Goal: Task Accomplishment & Management: Complete application form

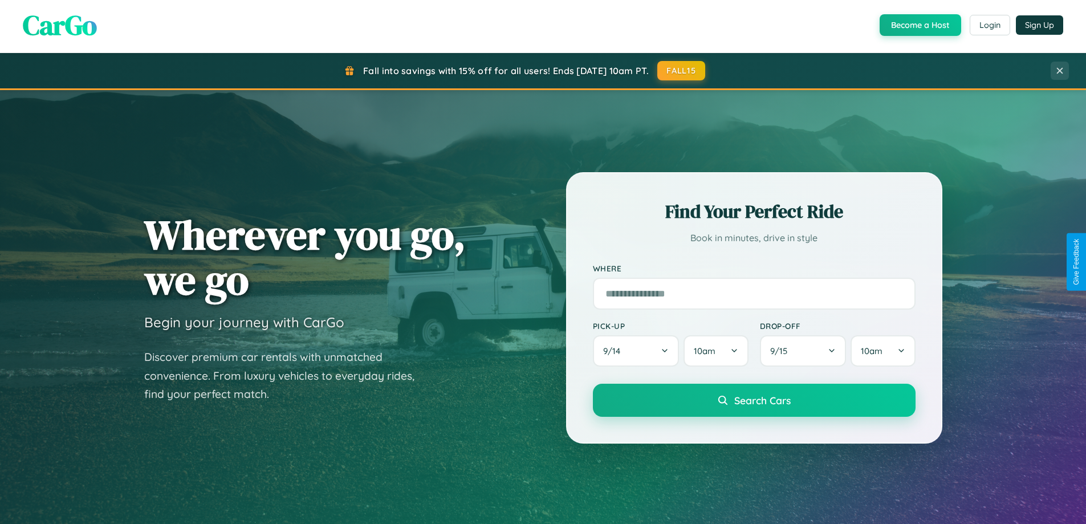
scroll to position [2194, 0]
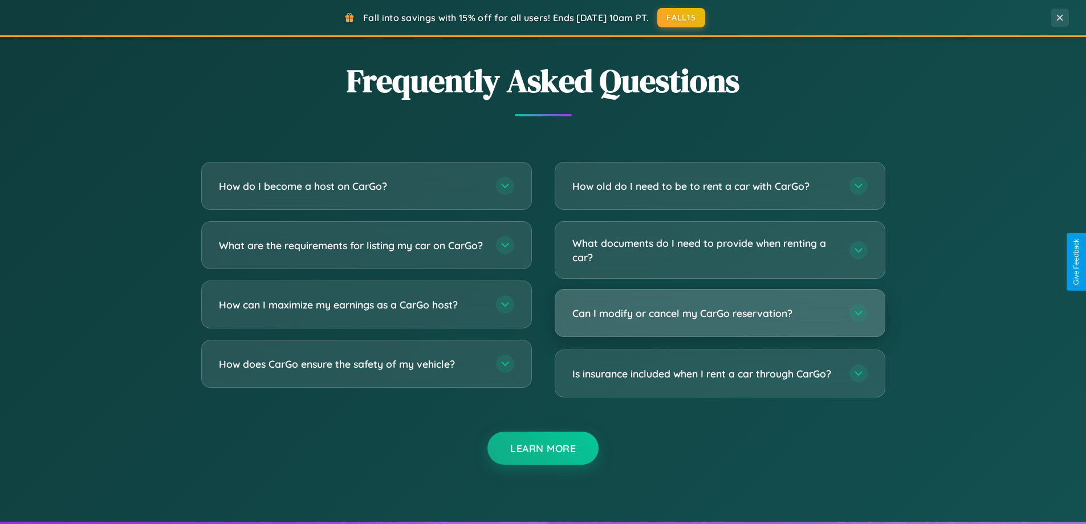
click at [720, 314] on h3 "Can I modify or cancel my CarGo reservation?" at bounding box center [705, 313] width 266 height 14
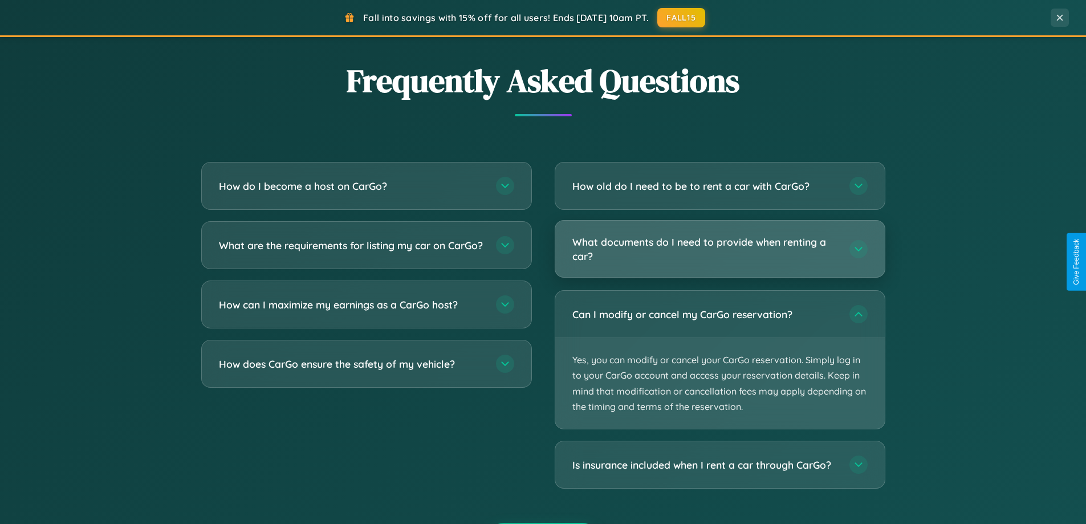
click at [720, 250] on h3 "What documents do I need to provide when renting a car?" at bounding box center [705, 249] width 266 height 28
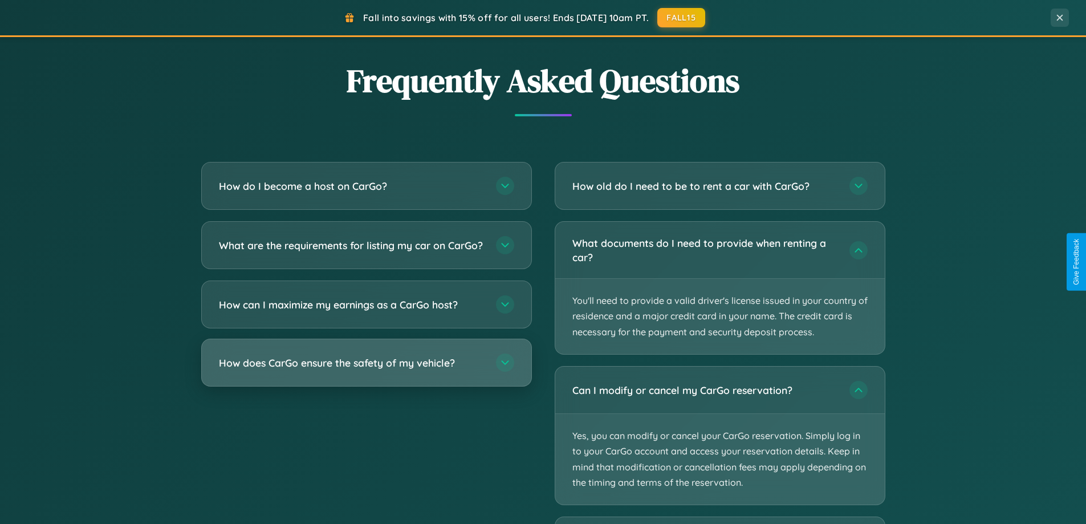
click at [366, 370] on h3 "How does CarGo ensure the safety of my vehicle?" at bounding box center [352, 363] width 266 height 14
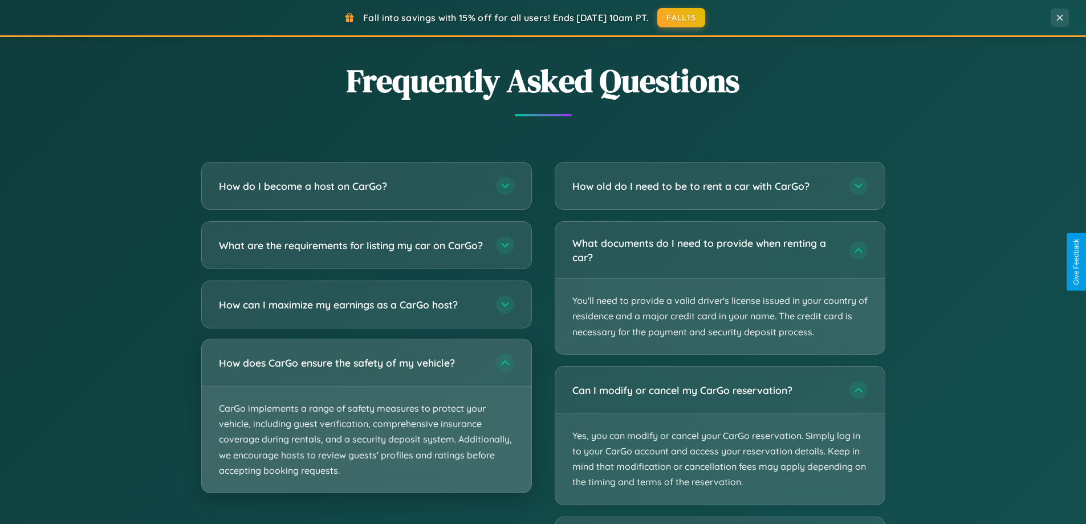
click at [366, 425] on p "CarGo implements a range of safety measures to protect your vehicle, including …" at bounding box center [367, 440] width 330 height 106
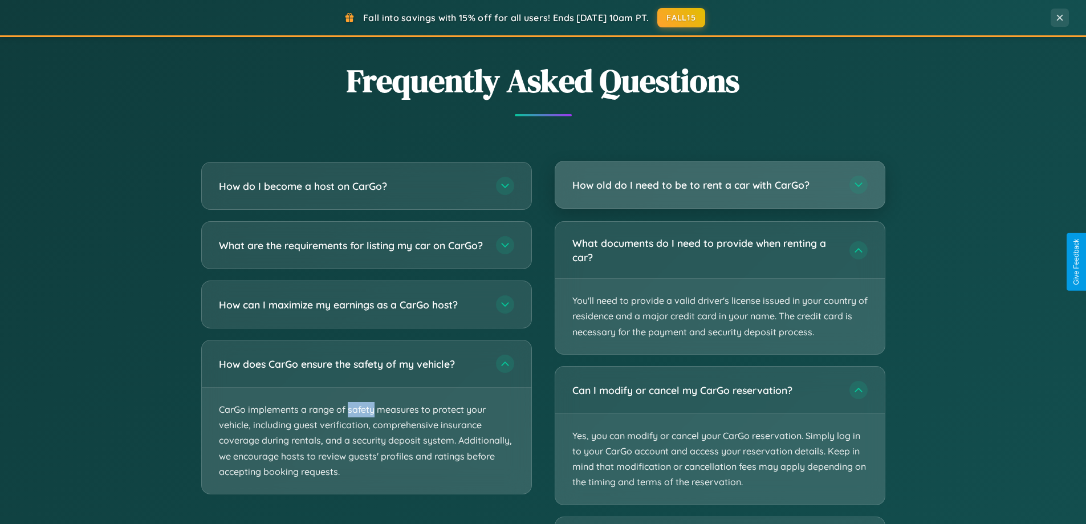
click at [720, 186] on h3 "How old do I need to be to rent a car with CarGo?" at bounding box center [705, 185] width 266 height 14
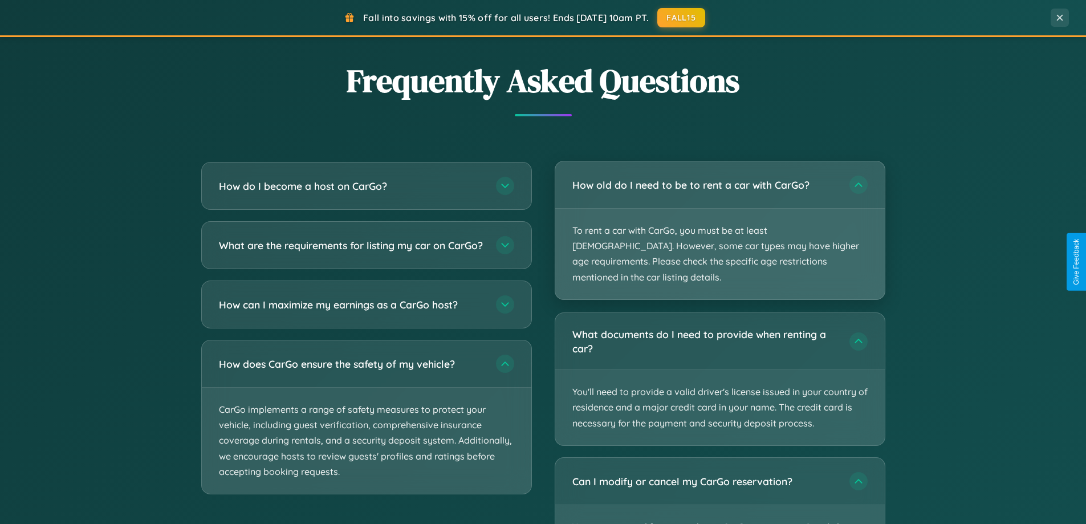
click at [720, 222] on p "To rent a car with CarGo, you must be at least [DEMOGRAPHIC_DATA]. However, som…" at bounding box center [720, 254] width 330 height 91
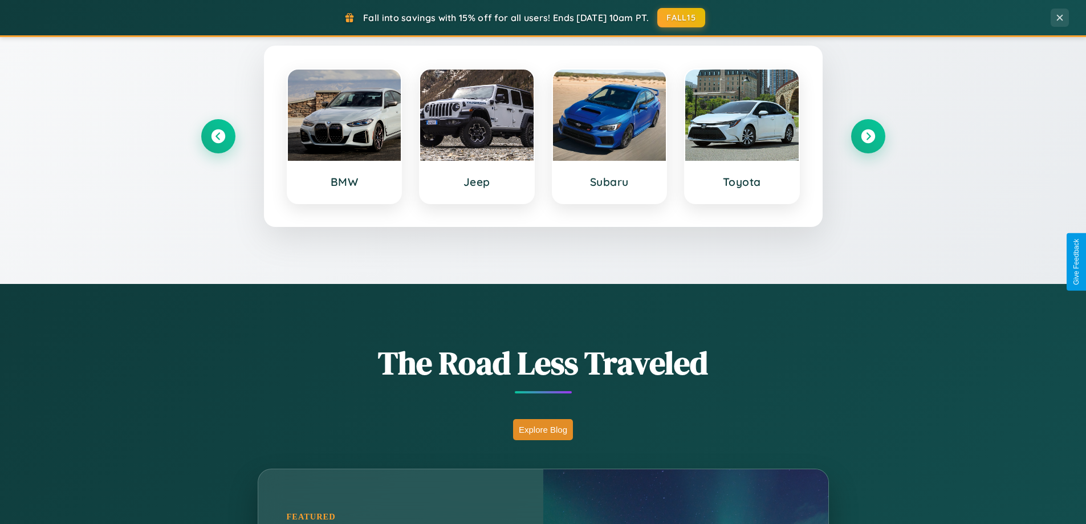
scroll to position [492, 0]
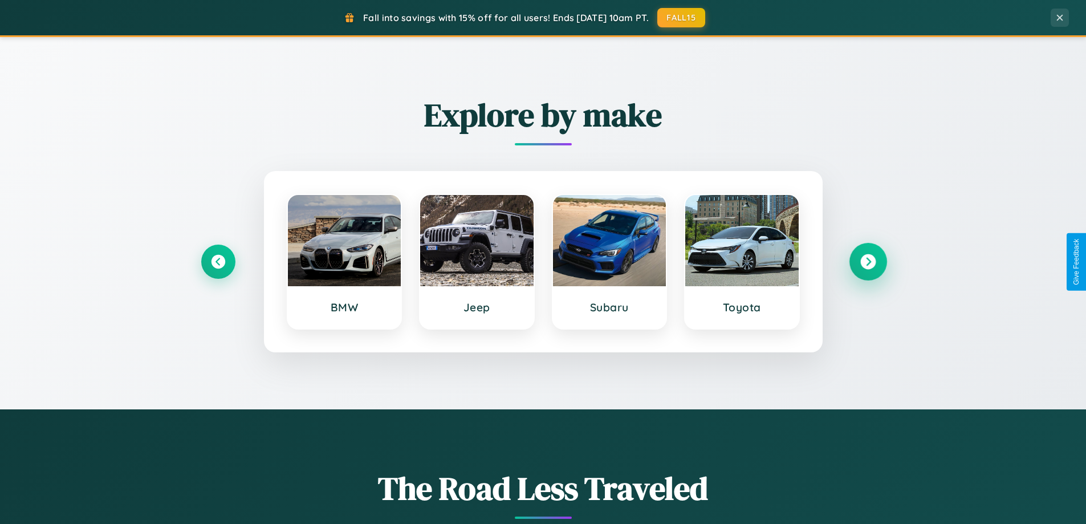
click at [868, 262] on icon at bounding box center [867, 261] width 15 height 15
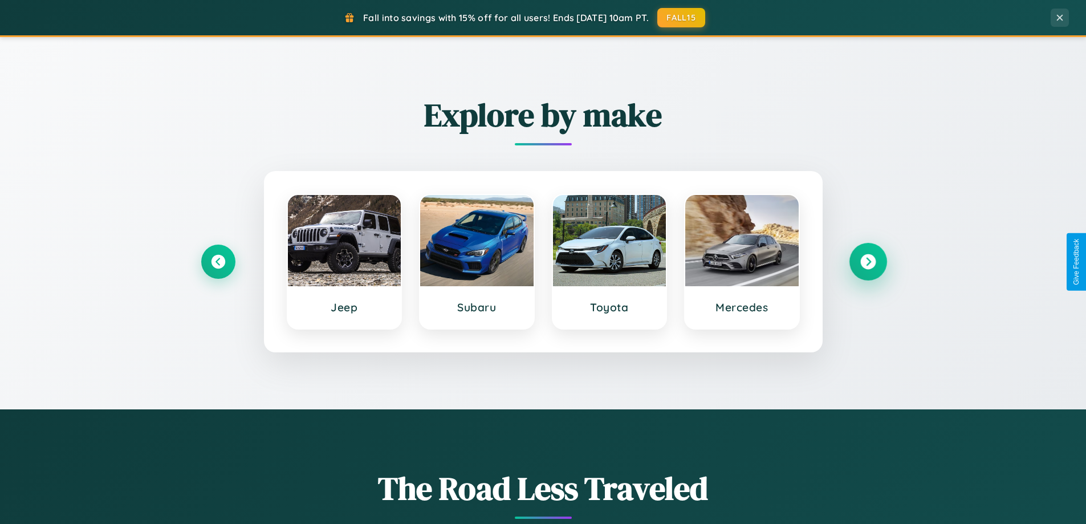
click at [868, 262] on icon at bounding box center [867, 261] width 15 height 15
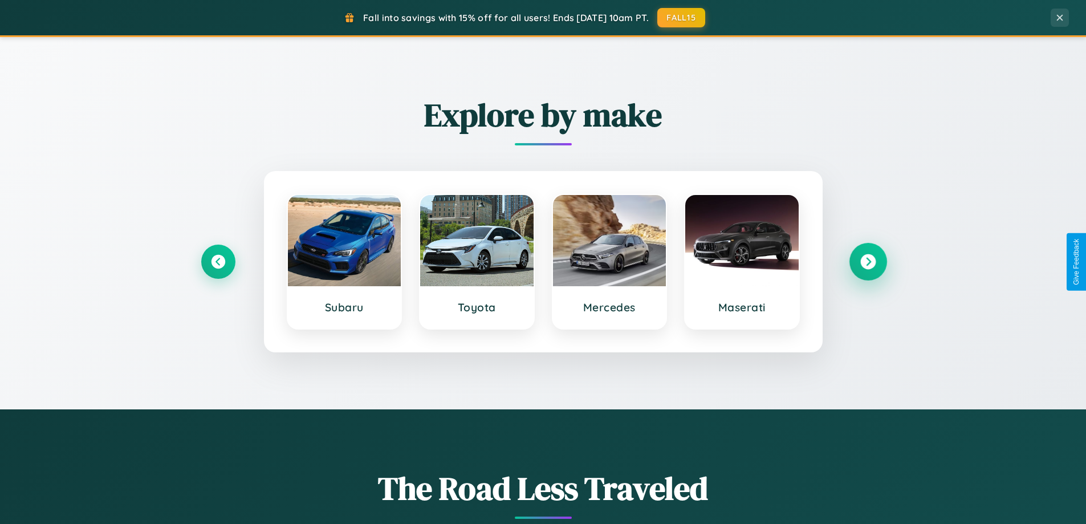
click at [868, 262] on icon at bounding box center [867, 261] width 15 height 15
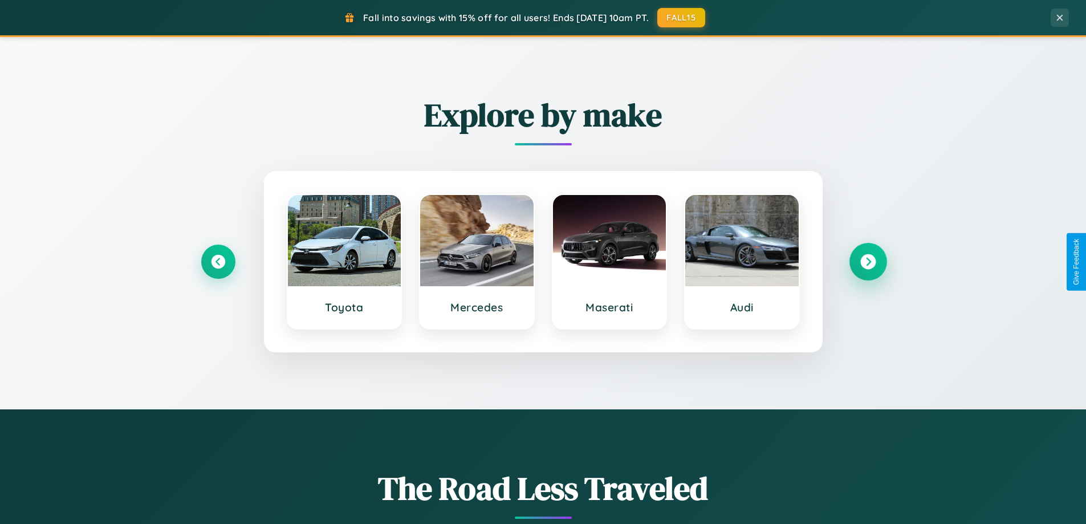
click at [868, 262] on icon at bounding box center [867, 261] width 15 height 15
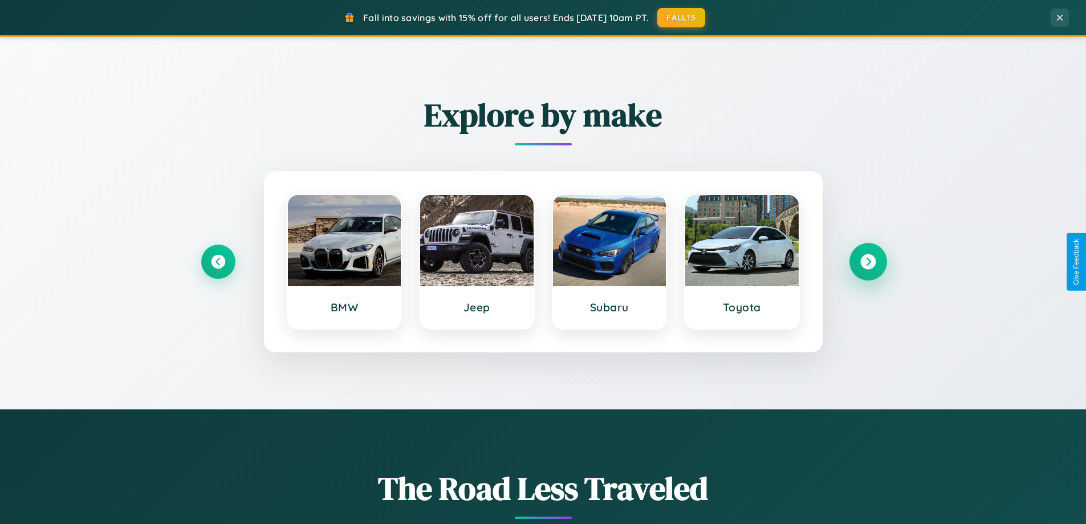
click at [868, 262] on icon at bounding box center [867, 261] width 15 height 15
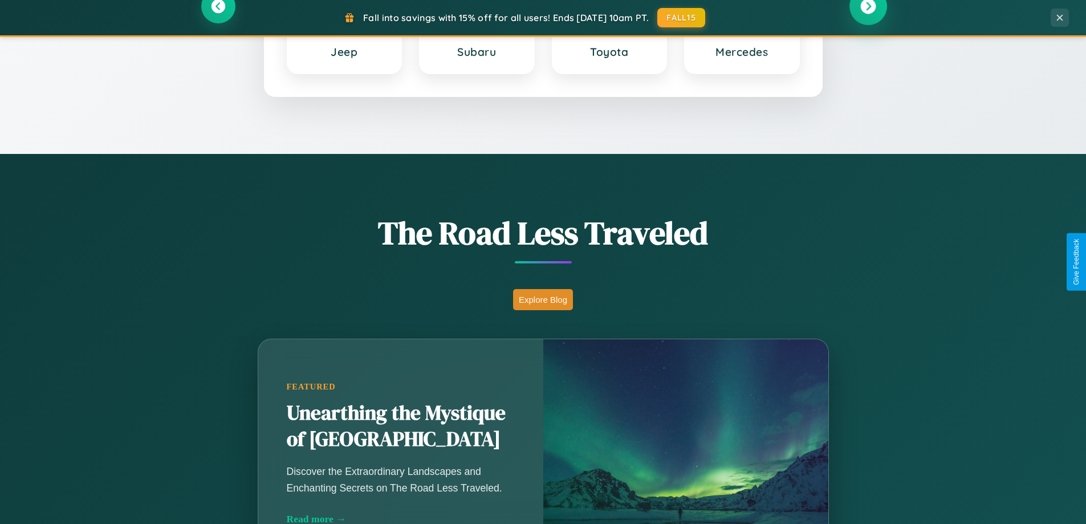
scroll to position [785, 0]
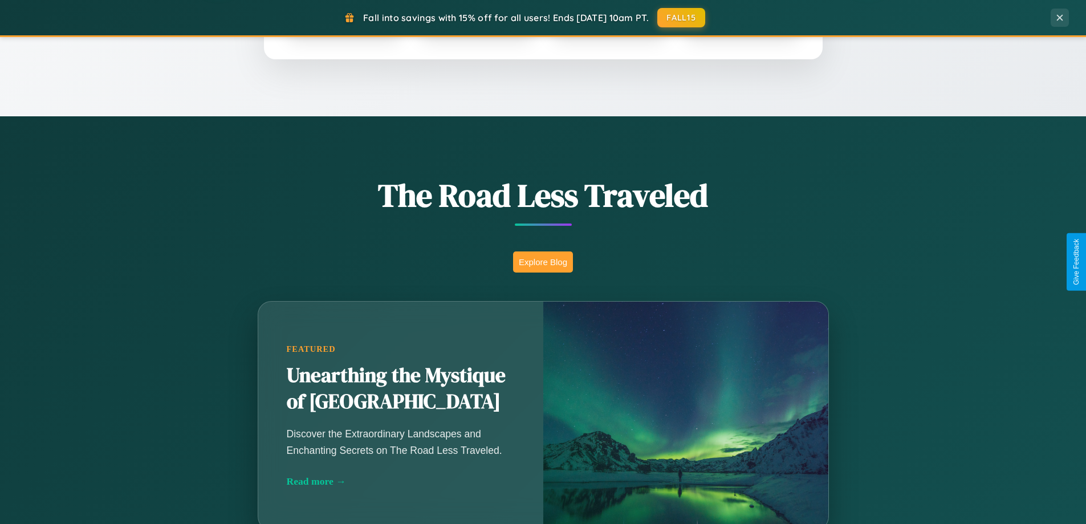
click at [543, 262] on button "Explore Blog" at bounding box center [543, 261] width 60 height 21
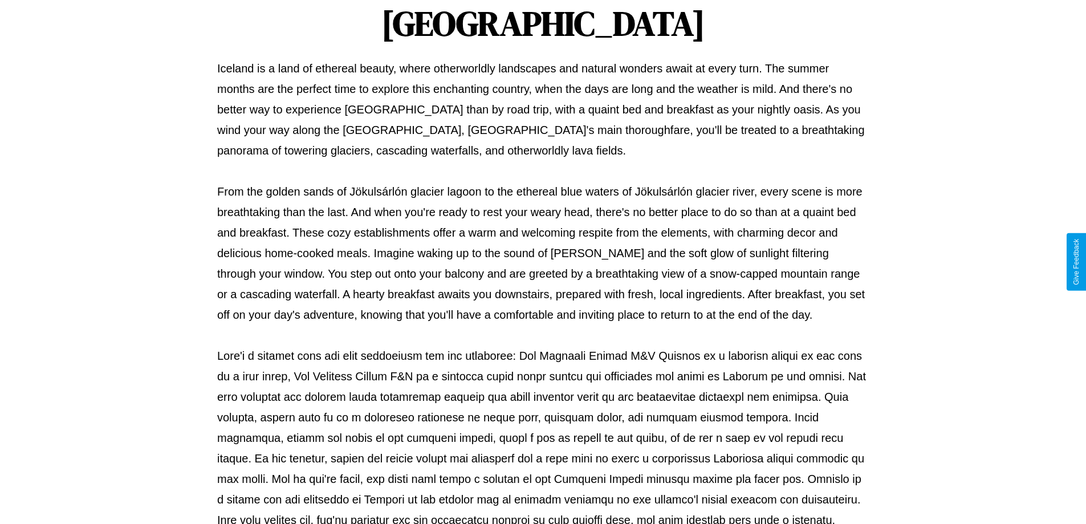
scroll to position [369, 0]
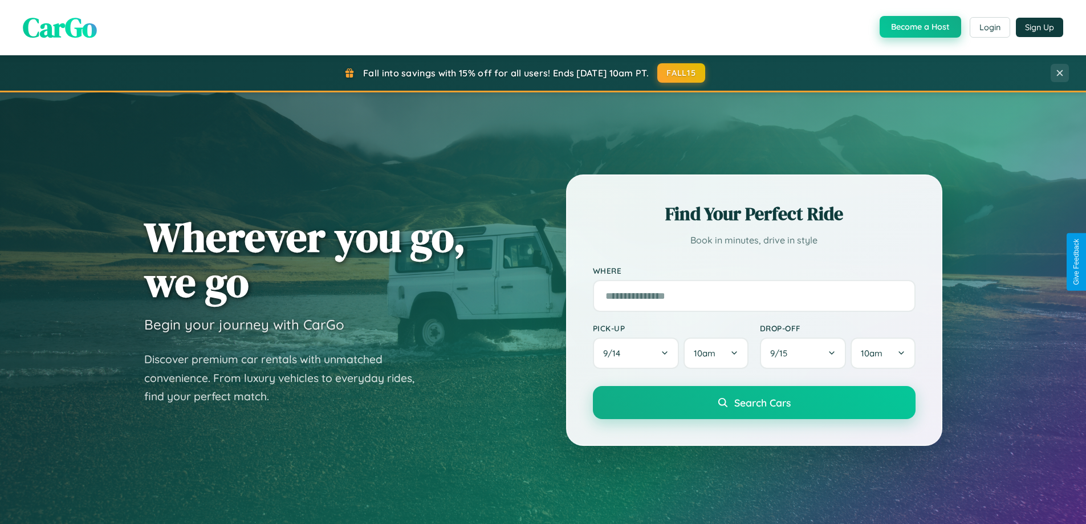
click at [919, 27] on button "Become a Host" at bounding box center [921, 27] width 82 height 22
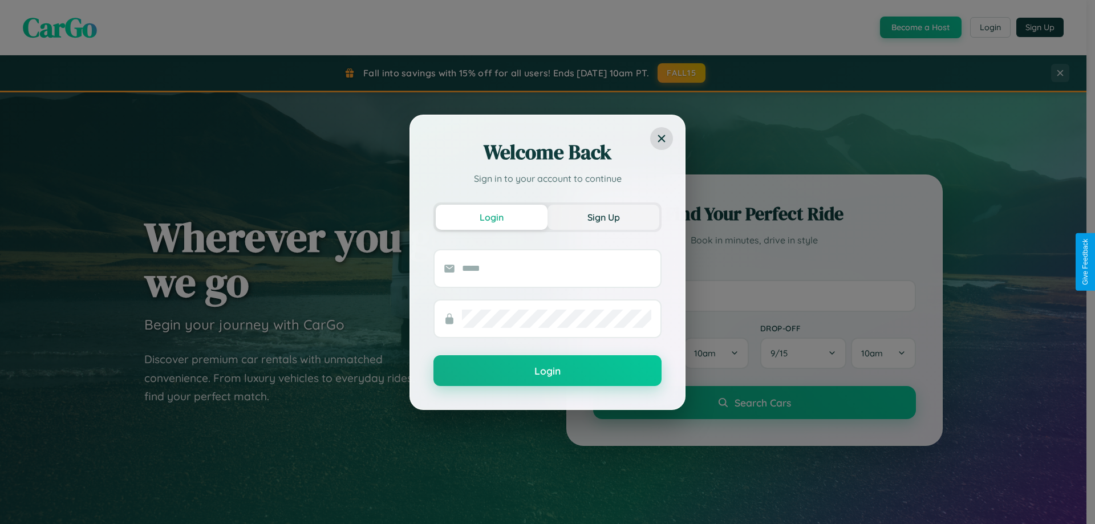
click at [603, 217] on button "Sign Up" at bounding box center [603, 217] width 112 height 25
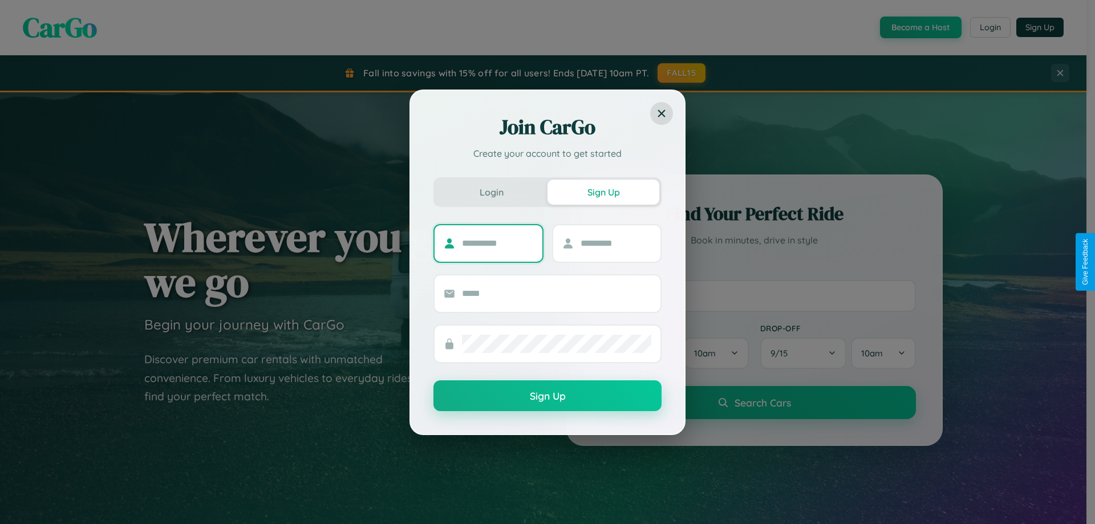
click at [497, 243] on input "text" at bounding box center [497, 243] width 71 height 18
type input "*****"
click at [615, 243] on input "text" at bounding box center [615, 243] width 71 height 18
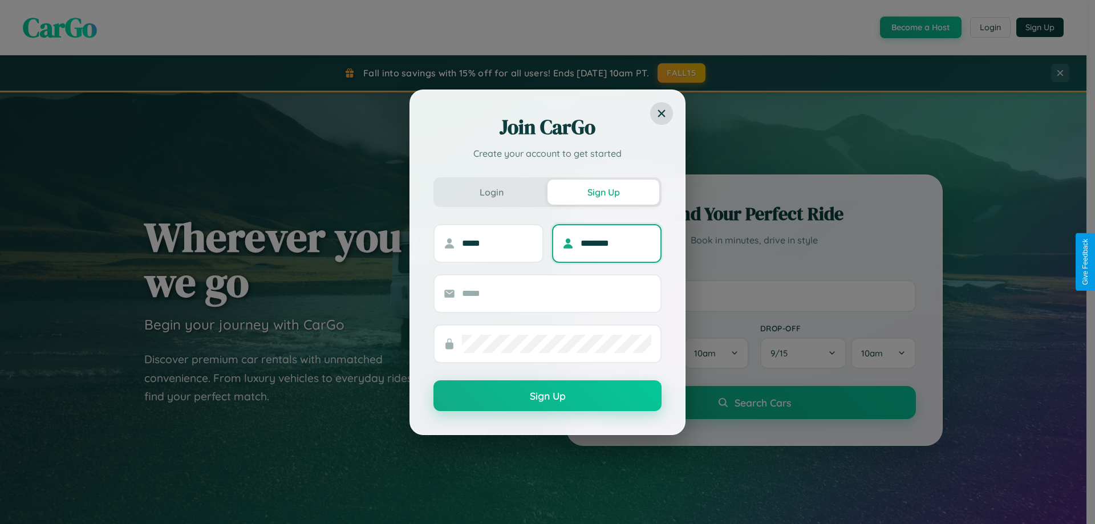
type input "********"
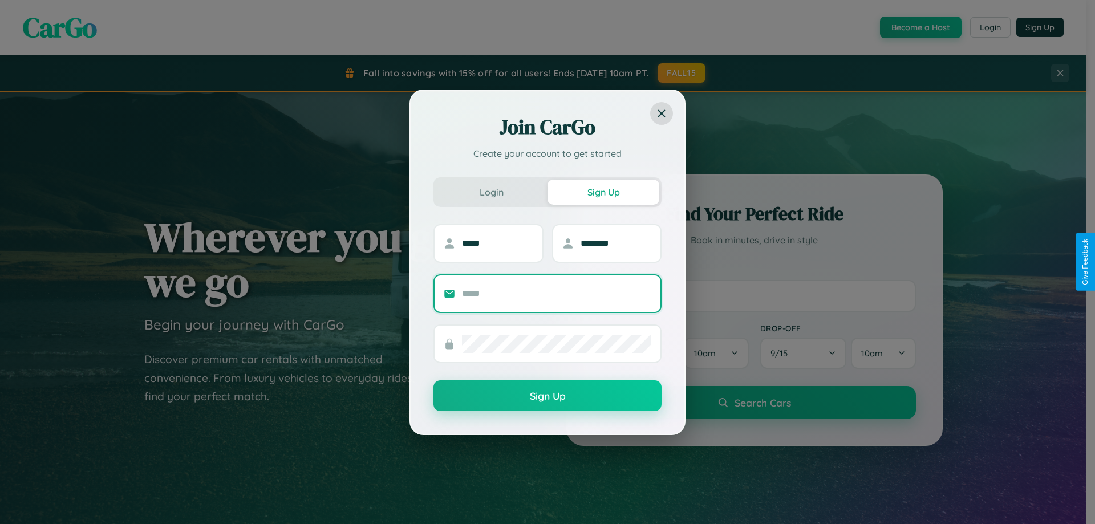
click at [557, 293] on input "text" at bounding box center [556, 294] width 189 height 18
type input "**********"
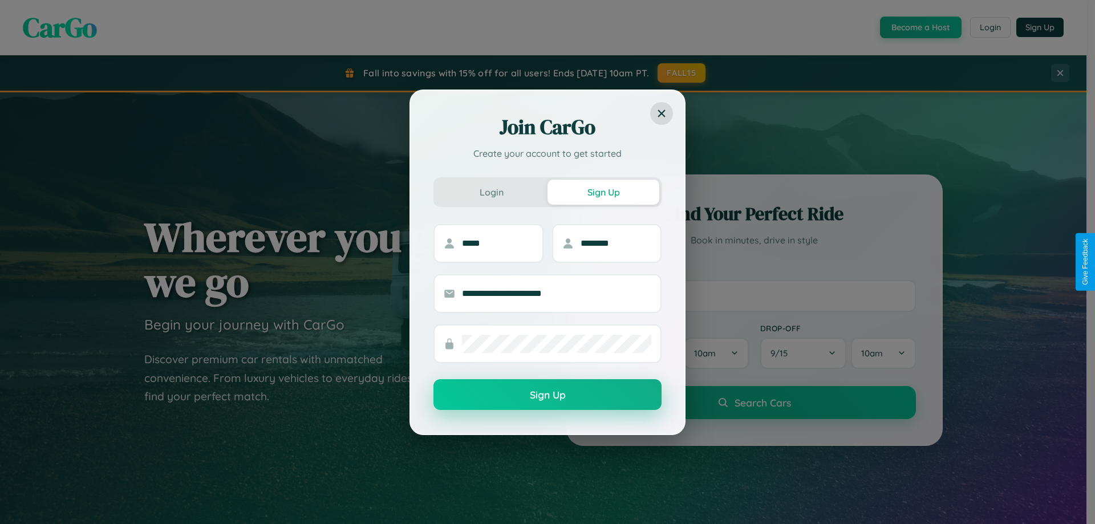
click at [547, 395] on button "Sign Up" at bounding box center [547, 394] width 228 height 31
